Goal: Task Accomplishment & Management: Manage account settings

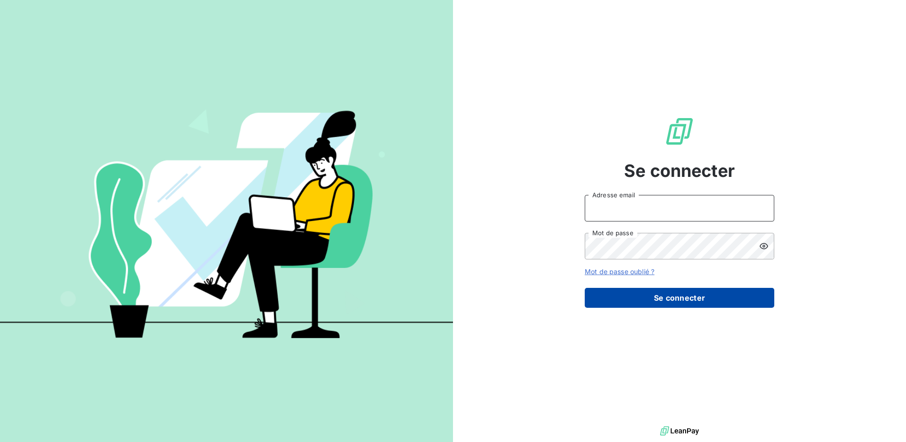
type input "[EMAIL_ADDRESS][DOMAIN_NAME]"
click at [680, 300] on button "Se connecter" at bounding box center [680, 298] width 190 height 20
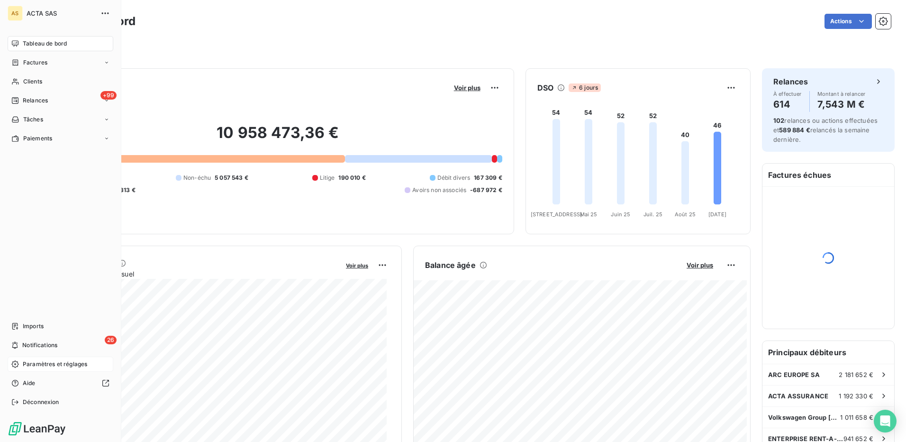
click at [36, 363] on span "Paramètres et réglages" at bounding box center [55, 364] width 64 height 9
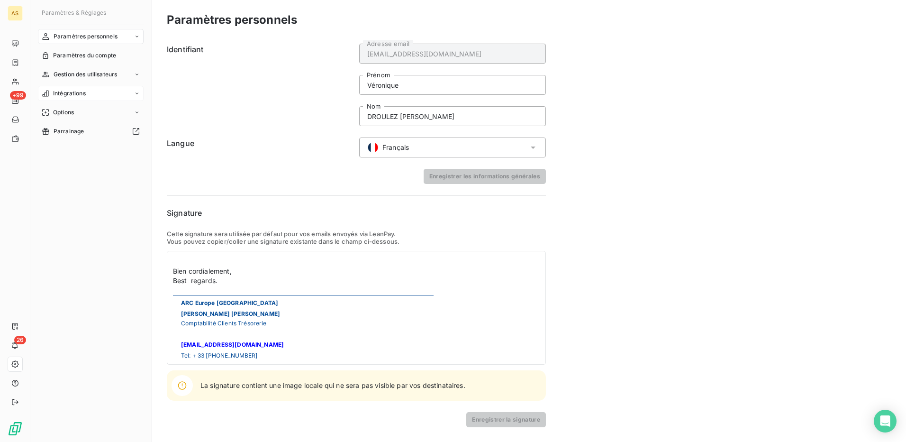
click at [97, 92] on div "Intégrations" at bounding box center [91, 93] width 106 height 15
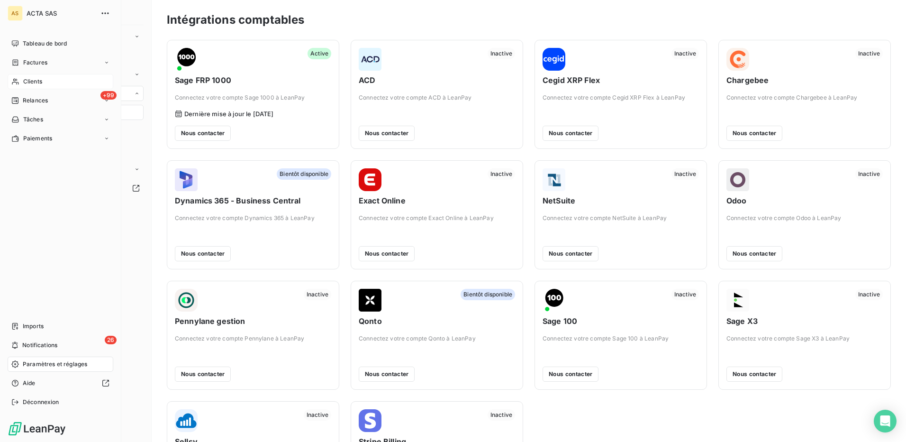
click at [35, 80] on span "Clients" at bounding box center [32, 81] width 19 height 9
